Goal: Find specific page/section: Find specific page/section

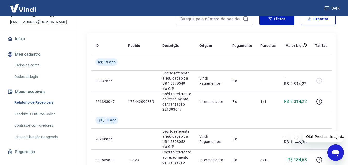
scroll to position [45, 0]
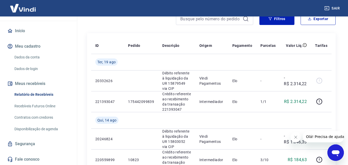
click at [48, 107] on link "Recebíveis Futuros Online" at bounding box center [41, 106] width 58 height 11
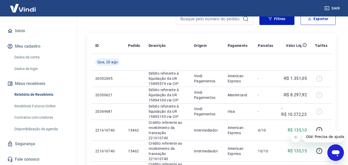
scroll to position [77, 0]
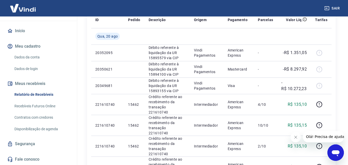
click at [39, 130] on link "Disponibilização de agenda" at bounding box center [41, 129] width 58 height 11
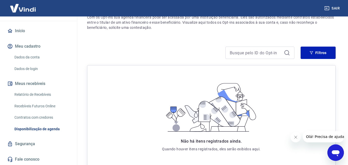
scroll to position [37, 0]
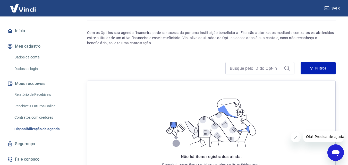
click at [31, 117] on link "Contratos com credores" at bounding box center [41, 117] width 58 height 11
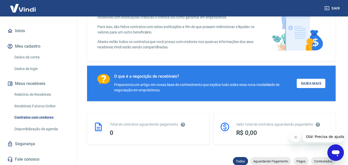
click at [47, 111] on div "Relatório de Recebíveis Recebíveis Futuros Online Contratos com credores Dispon…" at bounding box center [38, 111] width 65 height 45
click at [43, 108] on link "Recebíveis Futuros Online" at bounding box center [41, 106] width 58 height 11
